Goal: Information Seeking & Learning: Learn about a topic

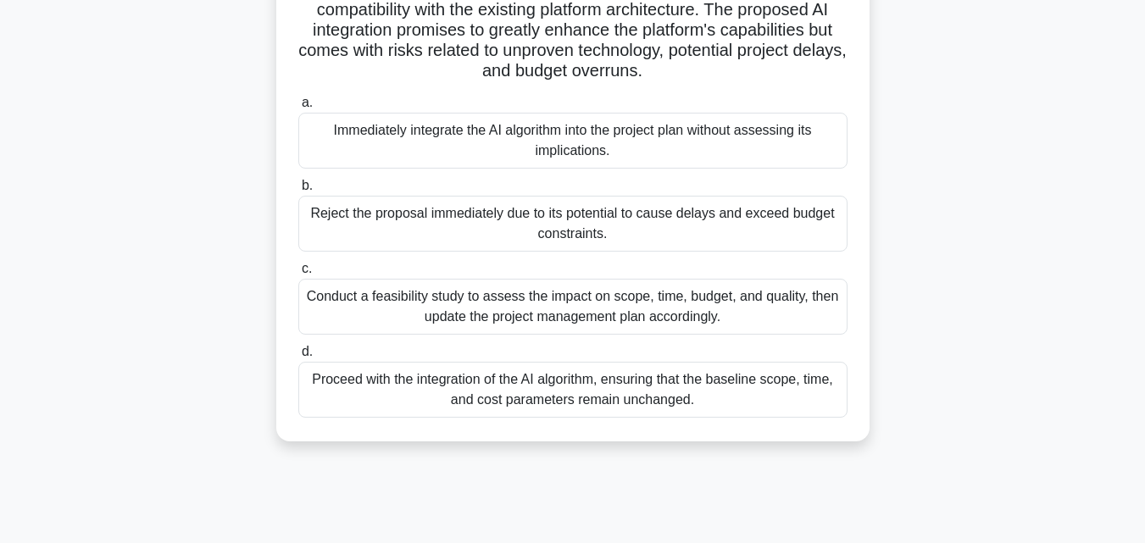
scroll to position [372, 0]
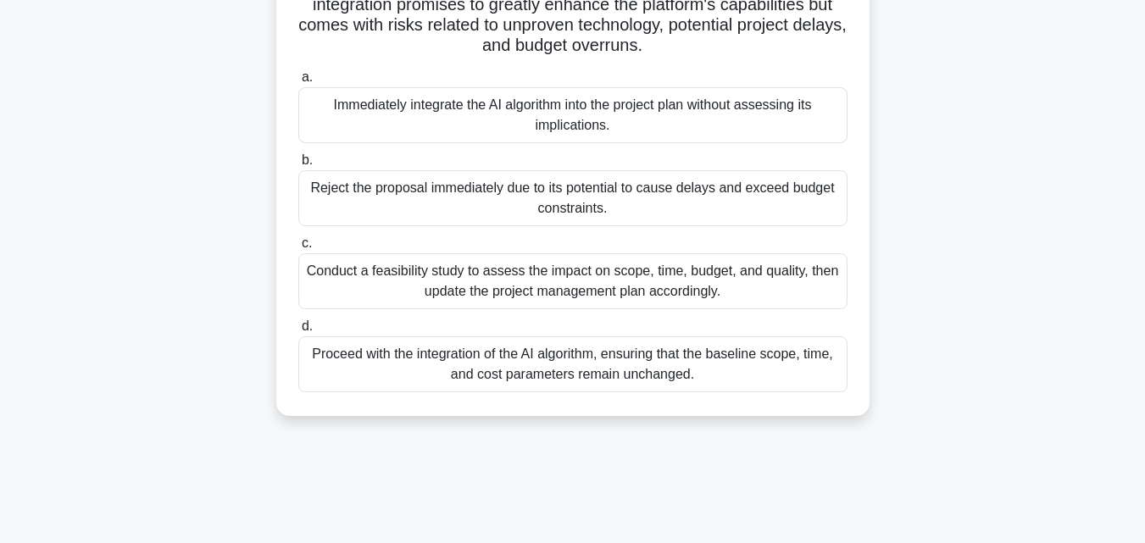
click at [764, 202] on div "Reject the proposal immediately due to its potential to cause delays and exceed…" at bounding box center [572, 198] width 549 height 56
click at [298, 166] on input "b. Reject the proposal immediately due to its potential to cause delays and exc…" at bounding box center [298, 160] width 0 height 11
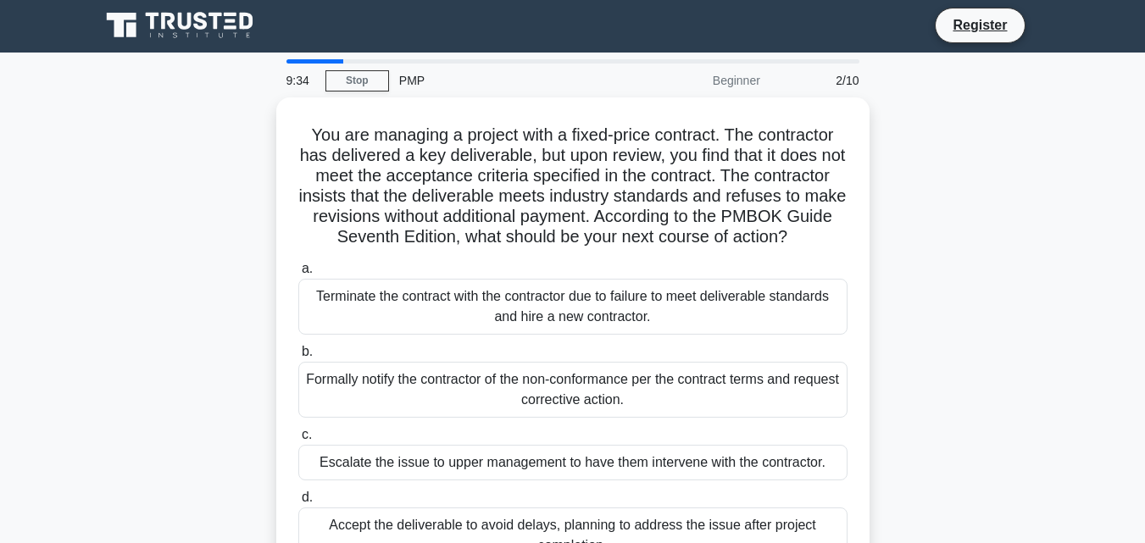
scroll to position [0, 0]
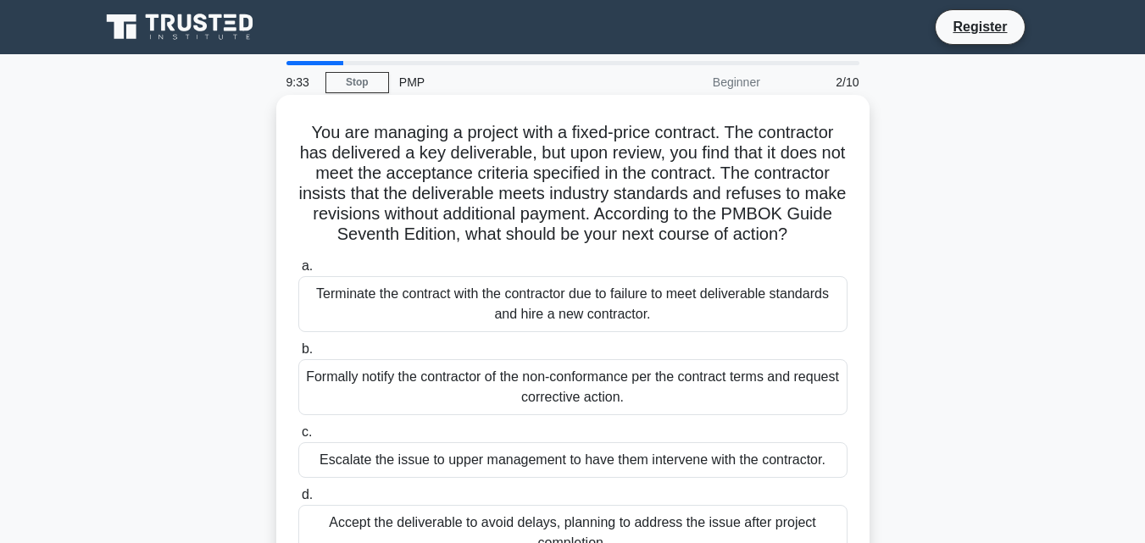
click at [537, 327] on div "Terminate the contract with the contractor due to failure to meet deliverable s…" at bounding box center [572, 304] width 549 height 56
click at [298, 272] on input "a. Terminate the contract with the contractor due to failure to meet deliverabl…" at bounding box center [298, 266] width 0 height 11
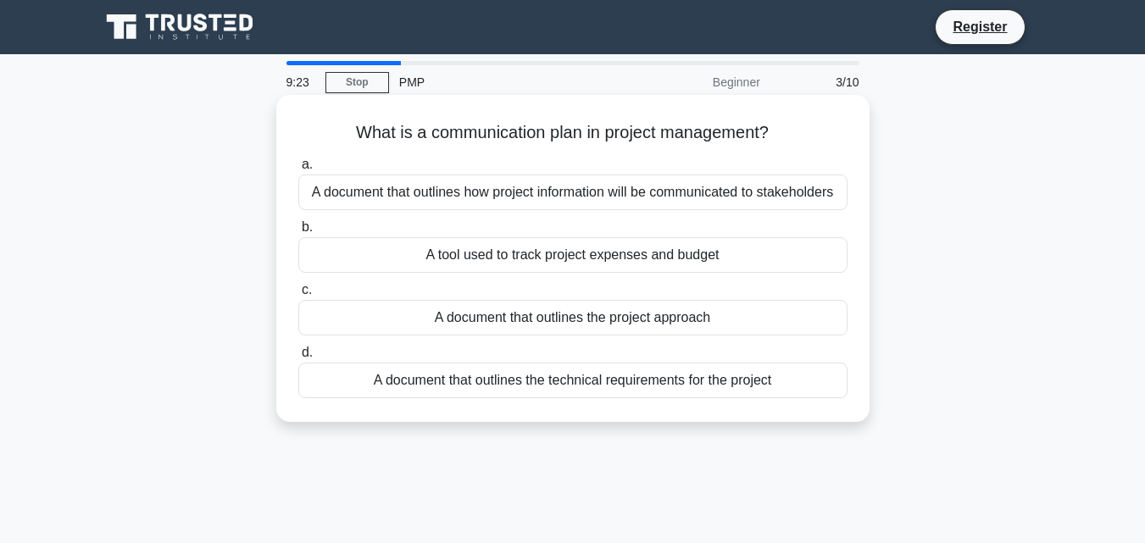
click at [599, 252] on div "A tool used to track project expenses and budget" at bounding box center [572, 255] width 549 height 36
click at [298, 233] on input "b. A tool used to track project expenses and budget" at bounding box center [298, 227] width 0 height 11
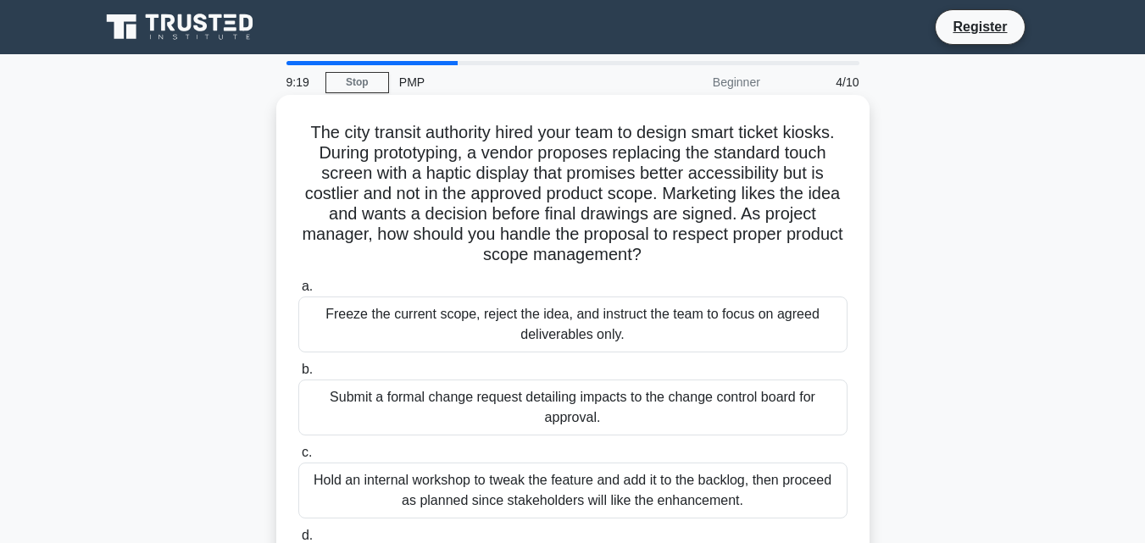
click at [656, 485] on div "Hold an internal workshop to tweak the feature and add it to the backlog, then …" at bounding box center [572, 491] width 549 height 56
click at [298, 458] on input "c. Hold an internal workshop to tweak the feature and add it to the backlog, th…" at bounding box center [298, 452] width 0 height 11
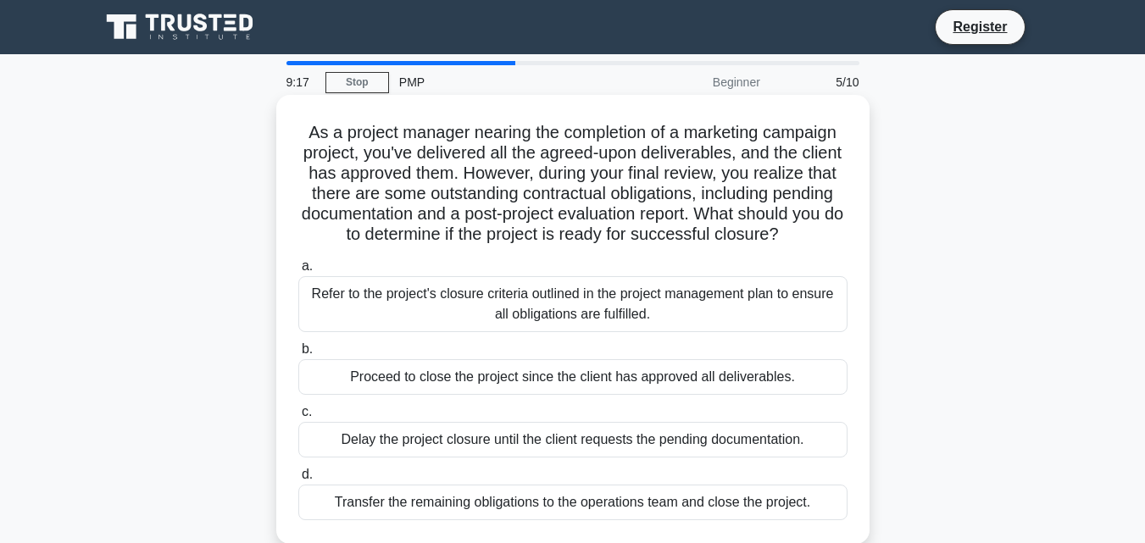
click at [671, 453] on div "Delay the project closure until the client requests the pending documentation." at bounding box center [572, 440] width 549 height 36
click at [298, 418] on input "c. Delay the project closure until the client requests the pending documentatio…" at bounding box center [298, 412] width 0 height 11
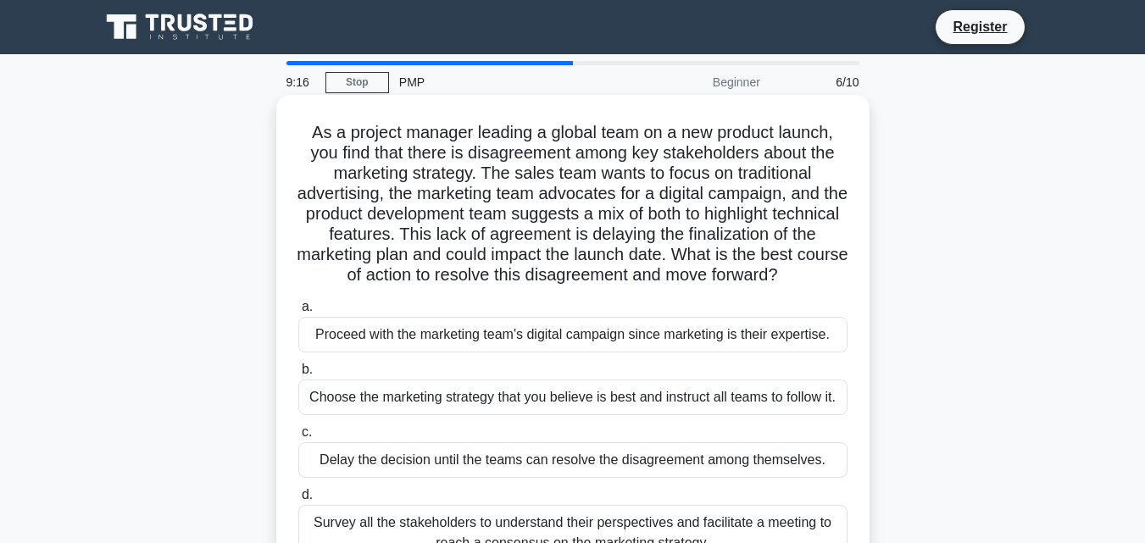
click at [622, 525] on div "Survey all the stakeholders to understand their perspectives and facilitate a m…" at bounding box center [572, 533] width 549 height 56
click at [298, 501] on input "d. Survey all the stakeholders to understand their perspectives and facilitate …" at bounding box center [298, 495] width 0 height 11
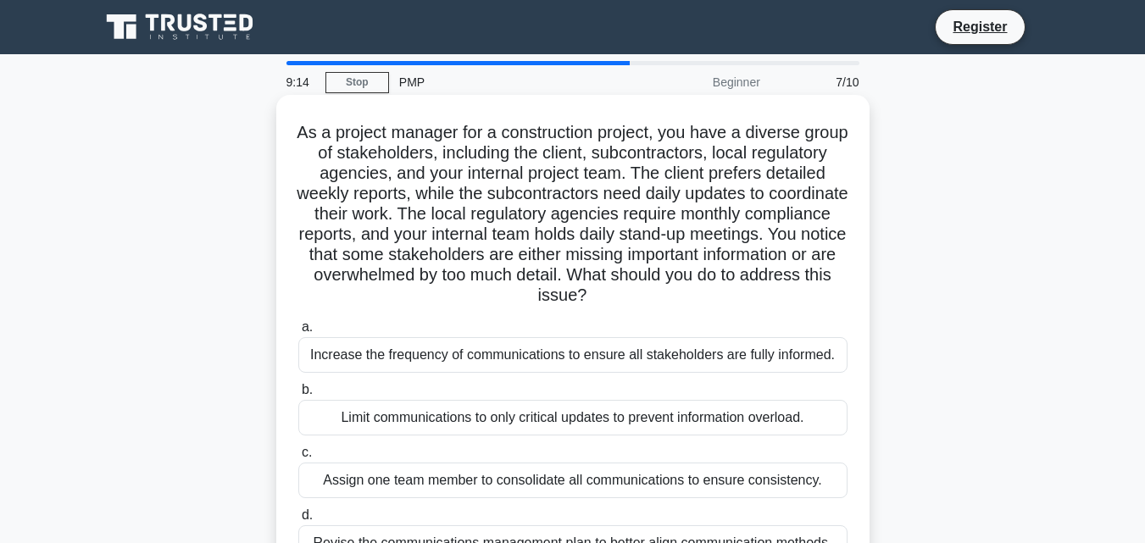
click at [605, 372] on div "Increase the frequency of communications to ensure all stakeholders are fully i…" at bounding box center [572, 355] width 549 height 36
click at [298, 333] on input "a. Increase the frequency of communications to ensure all stakeholders are full…" at bounding box center [298, 327] width 0 height 11
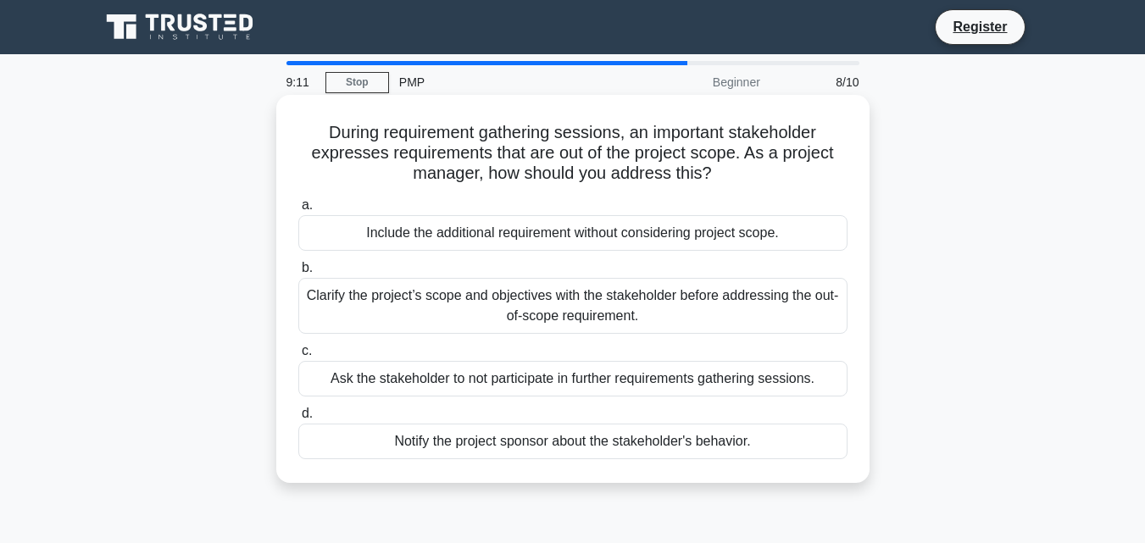
click at [590, 437] on div "Notify the project sponsor about the stakeholder's behavior." at bounding box center [572, 442] width 549 height 36
click at [298, 419] on input "d. Notify the project sponsor about the stakeholder's behavior." at bounding box center [298, 413] width 0 height 11
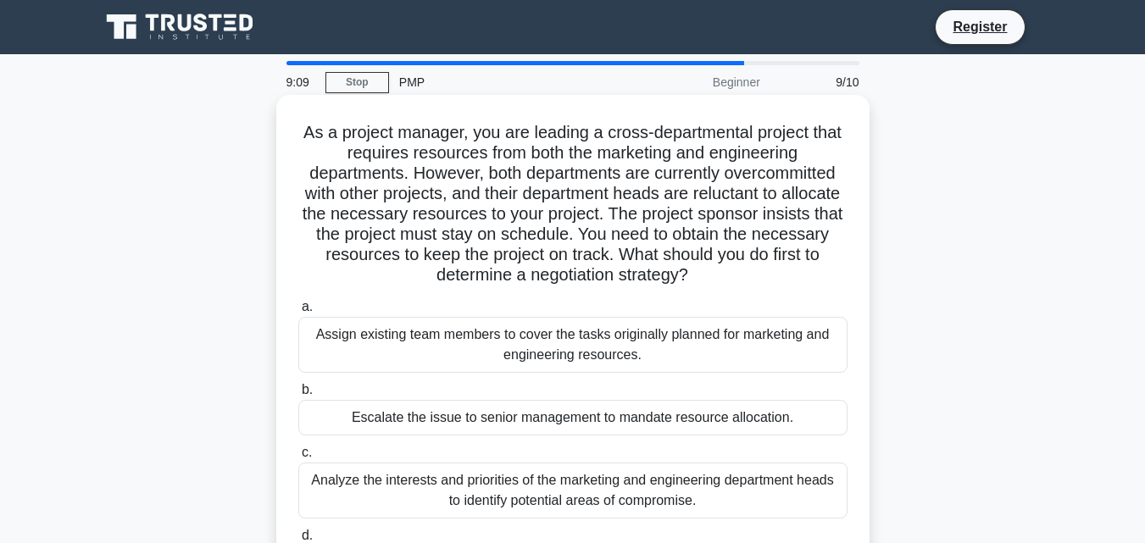
click at [619, 498] on div "Analyze the interests and priorities of the marketing and engineering departmen…" at bounding box center [572, 491] width 549 height 56
click at [298, 458] on input "c. Analyze the interests and priorities of the marketing and engineering depart…" at bounding box center [298, 452] width 0 height 11
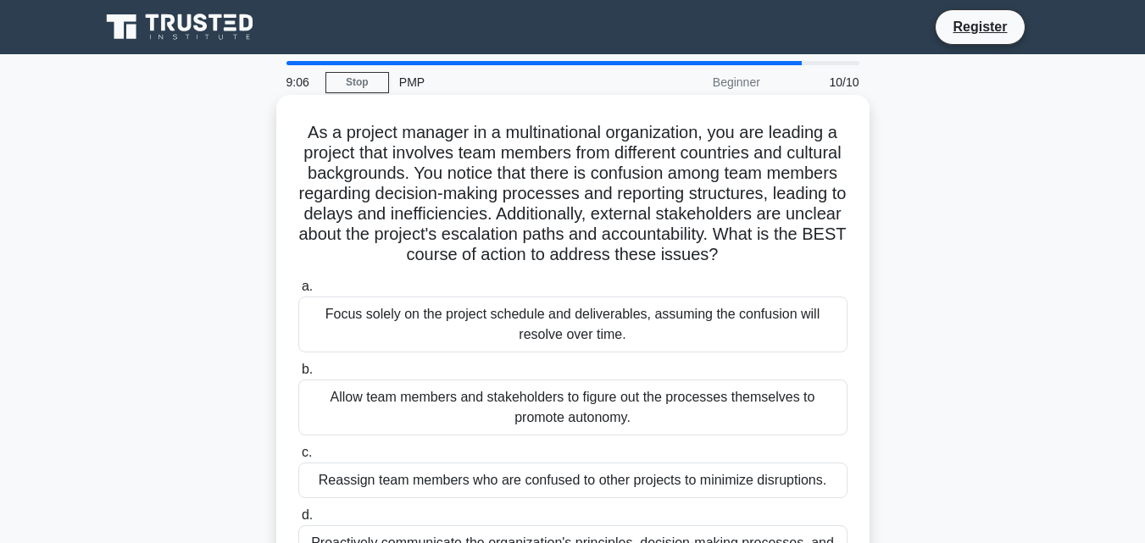
click at [606, 352] on div "Focus solely on the project schedule and deliverables, assuming the confusion w…" at bounding box center [572, 325] width 549 height 56
click at [298, 292] on input "a. Focus solely on the project schedule and deliverables, assuming the confusio…" at bounding box center [298, 286] width 0 height 11
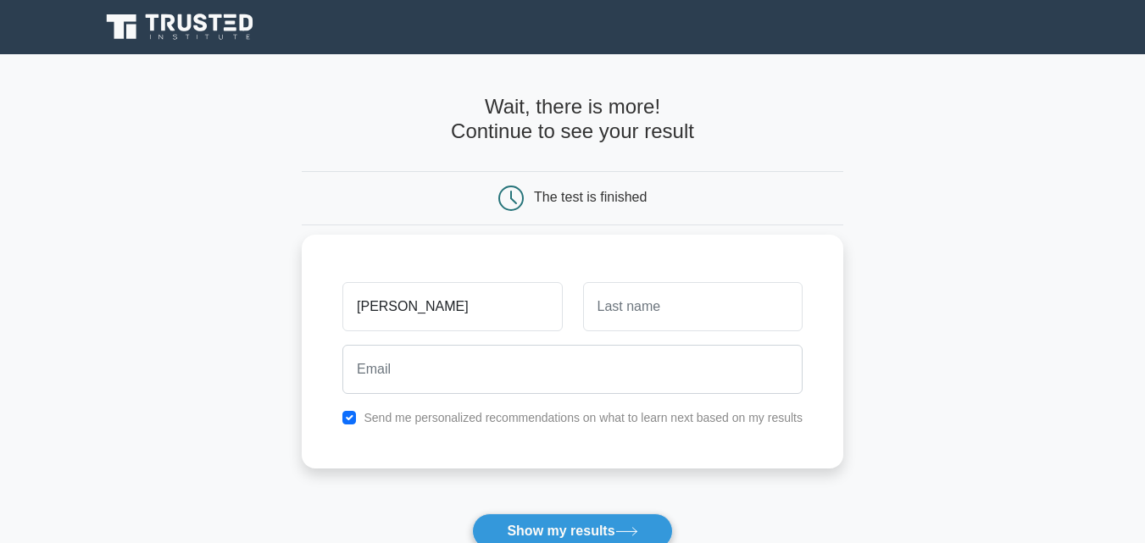
type input "[PERSON_NAME]"
click at [625, 318] on input "text" at bounding box center [692, 306] width 219 height 49
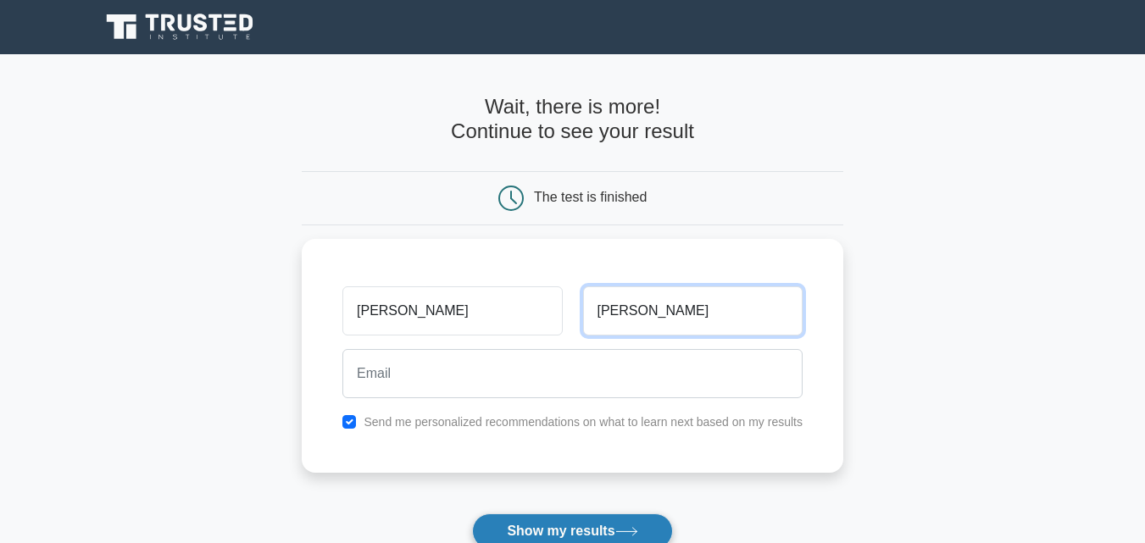
type input "[PERSON_NAME]"
click at [568, 532] on button "Show my results" at bounding box center [572, 531] width 200 height 36
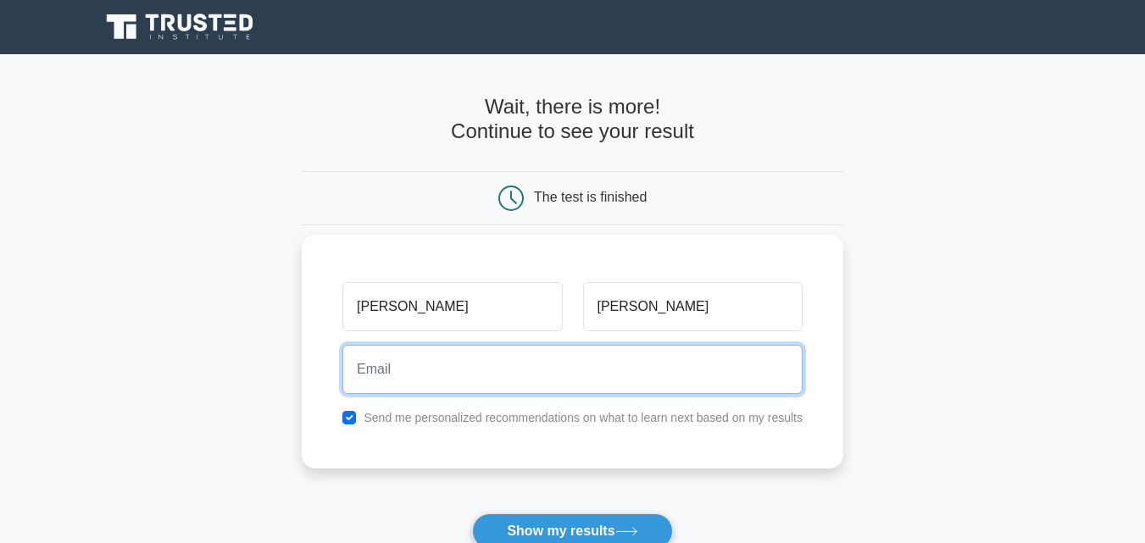
click at [591, 373] on input "email" at bounding box center [572, 369] width 460 height 49
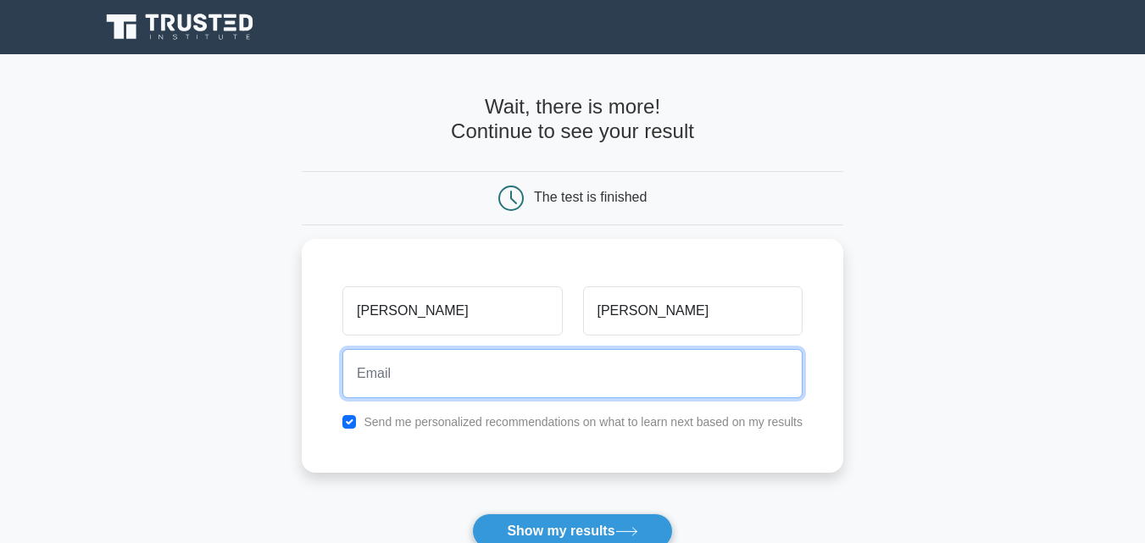
type input "'"
